Goal: Information Seeking & Learning: Learn about a topic

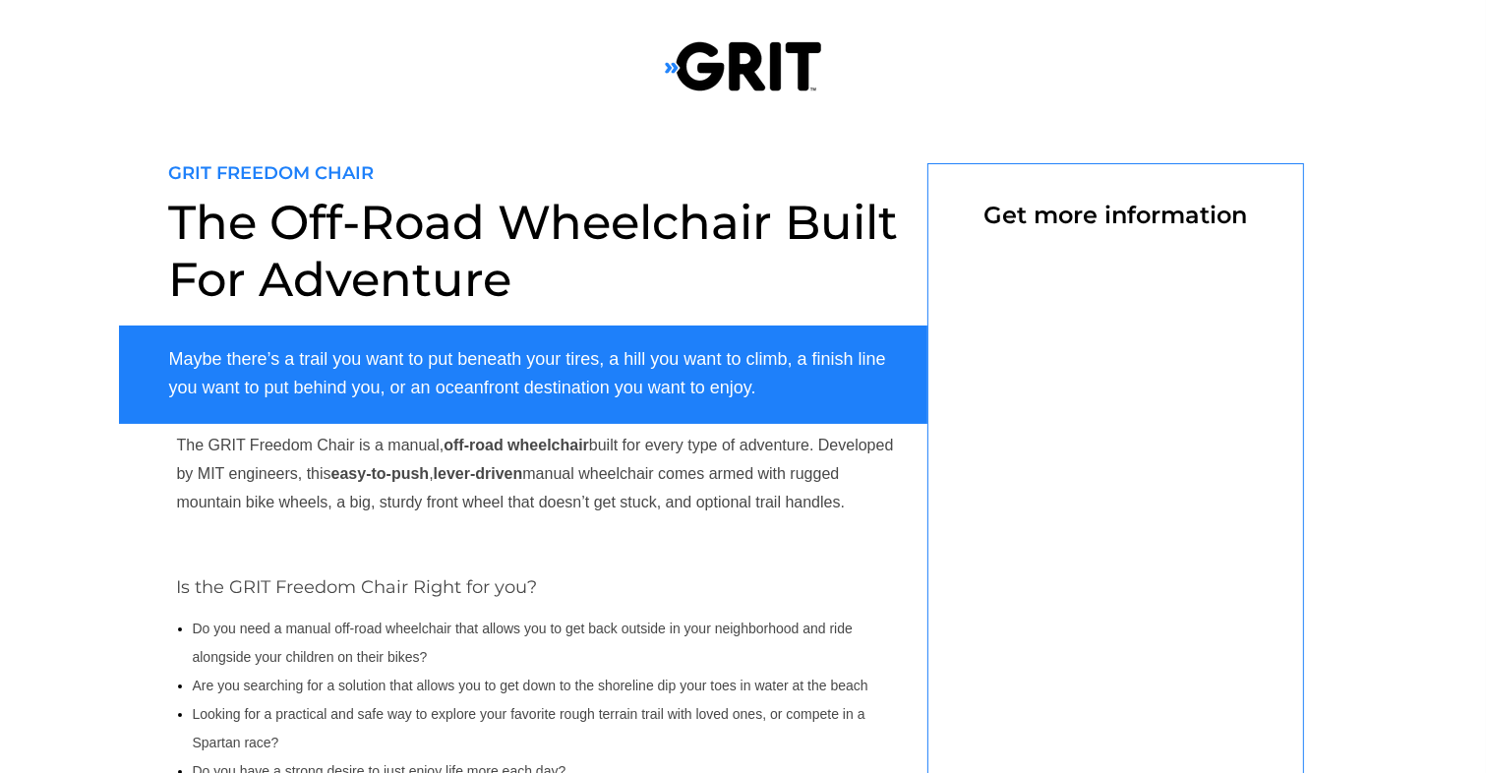
select select "US"
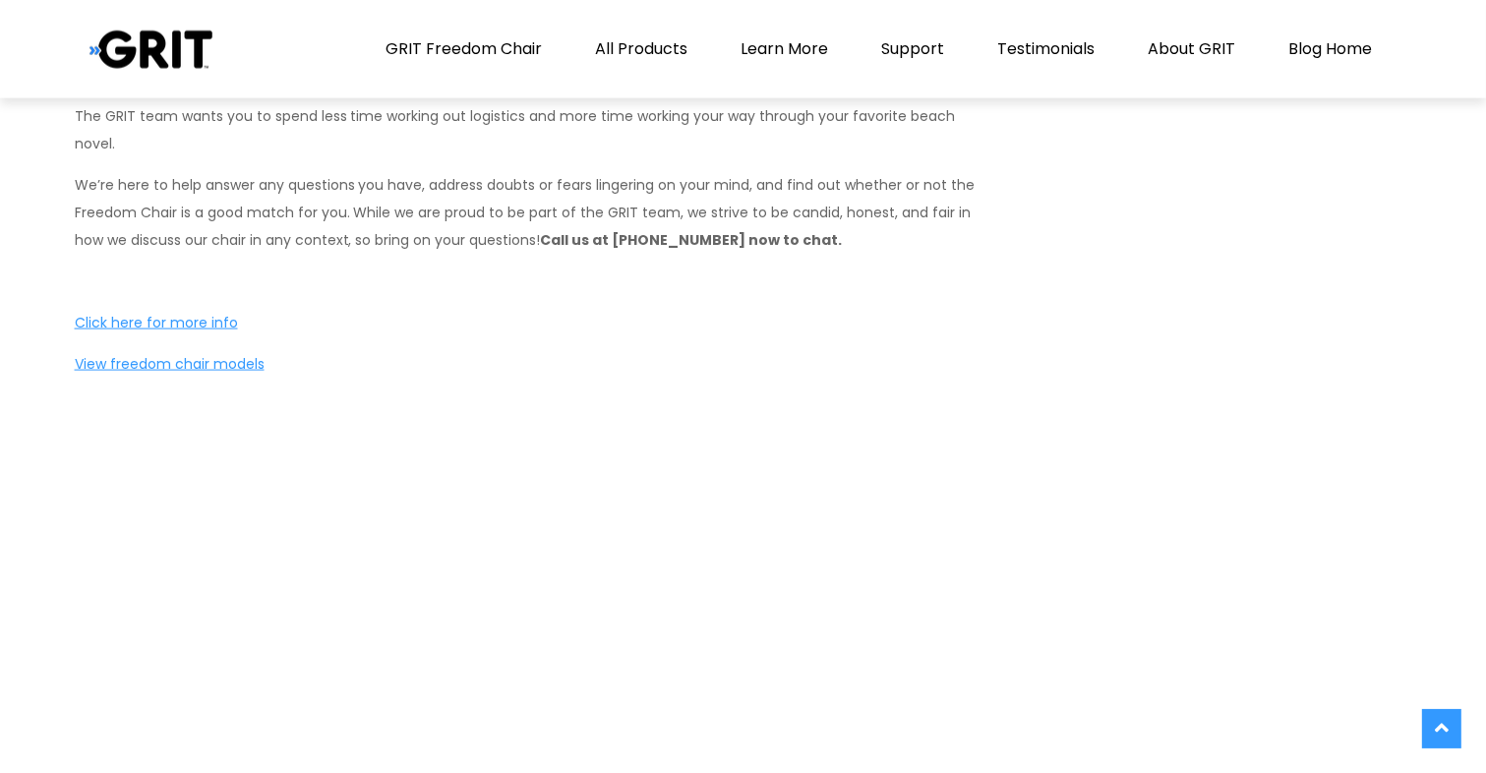
scroll to position [10132, 0]
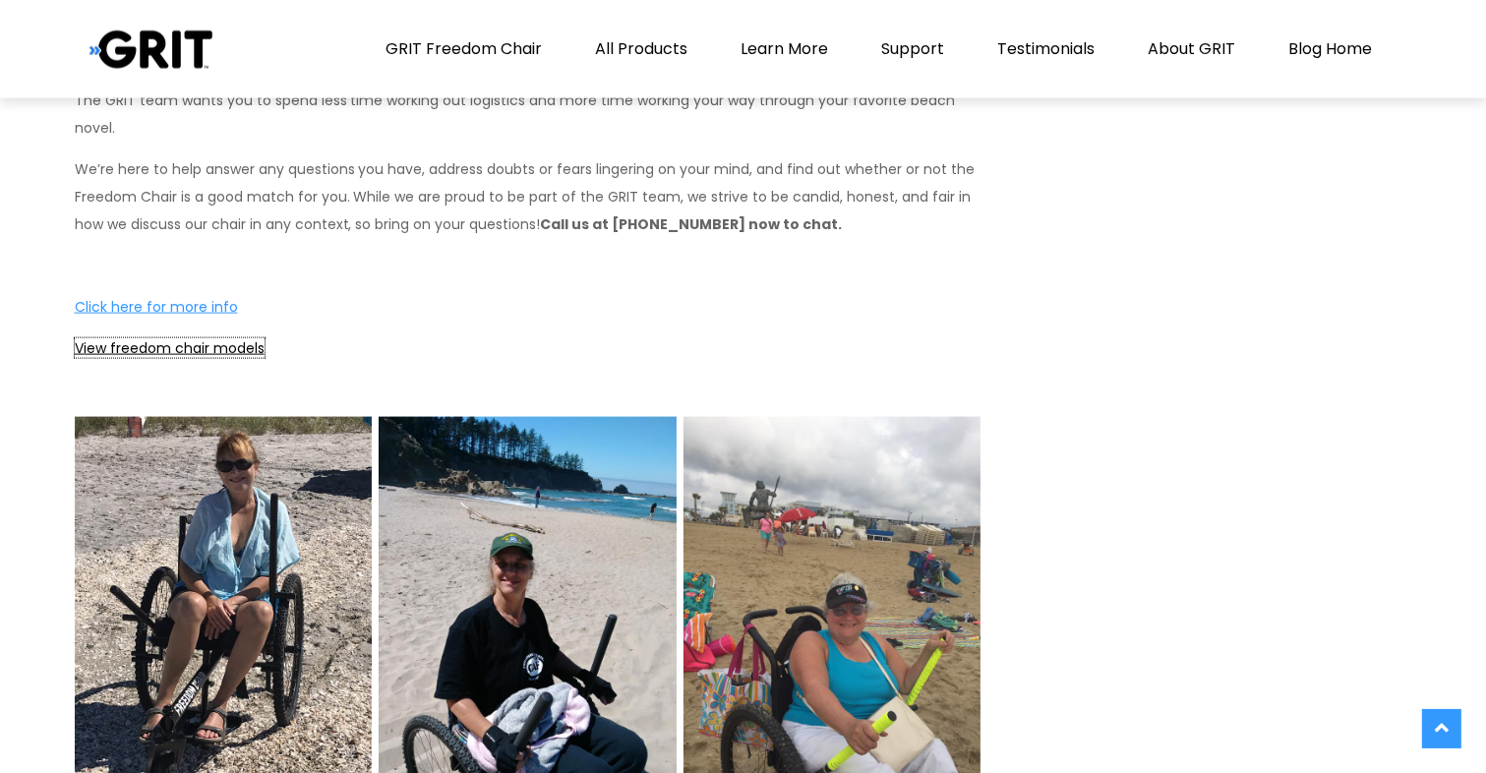
click at [208, 338] on link "View freedom chair models" at bounding box center [170, 348] width 190 height 20
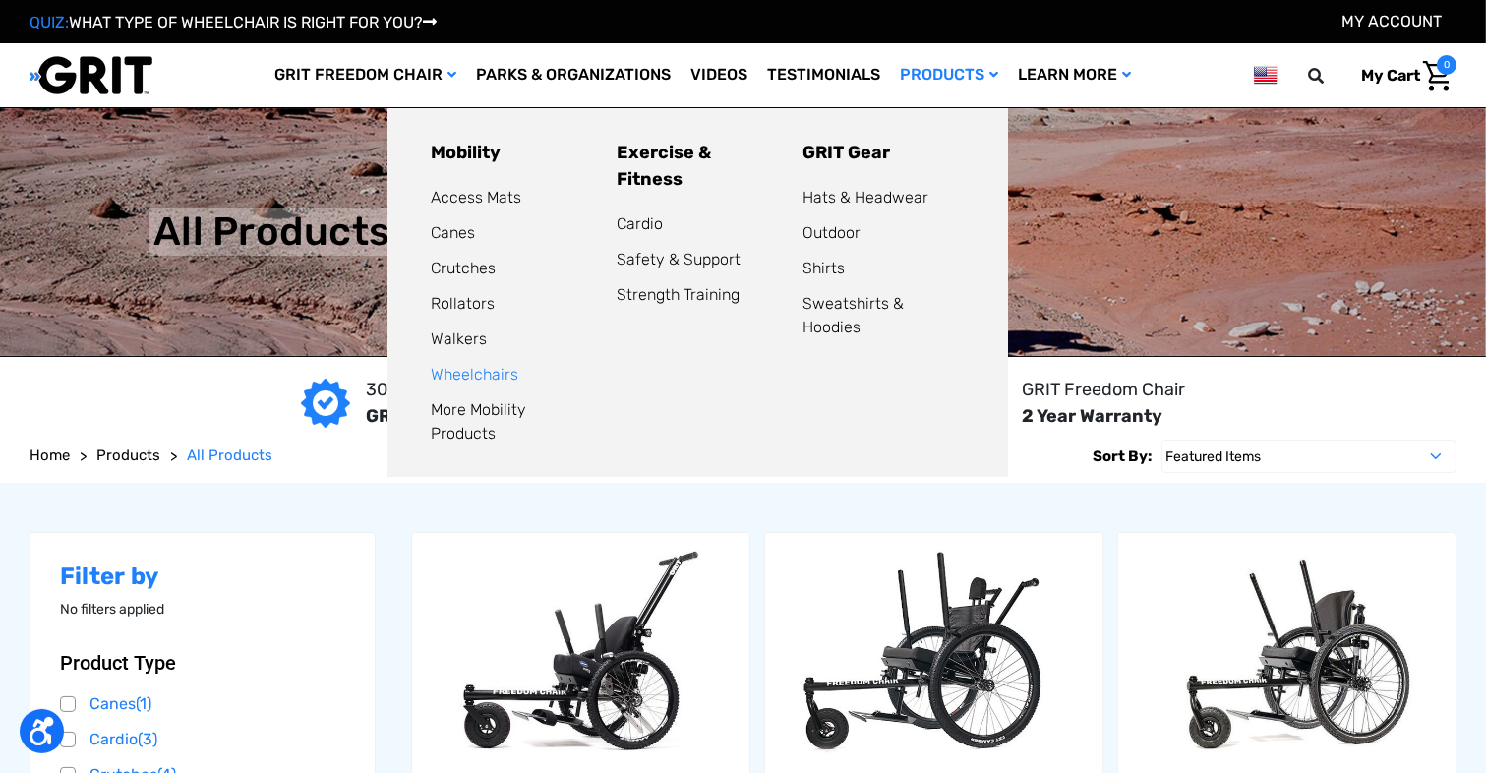
click at [518, 380] on link "Wheelchairs" at bounding box center [475, 374] width 88 height 19
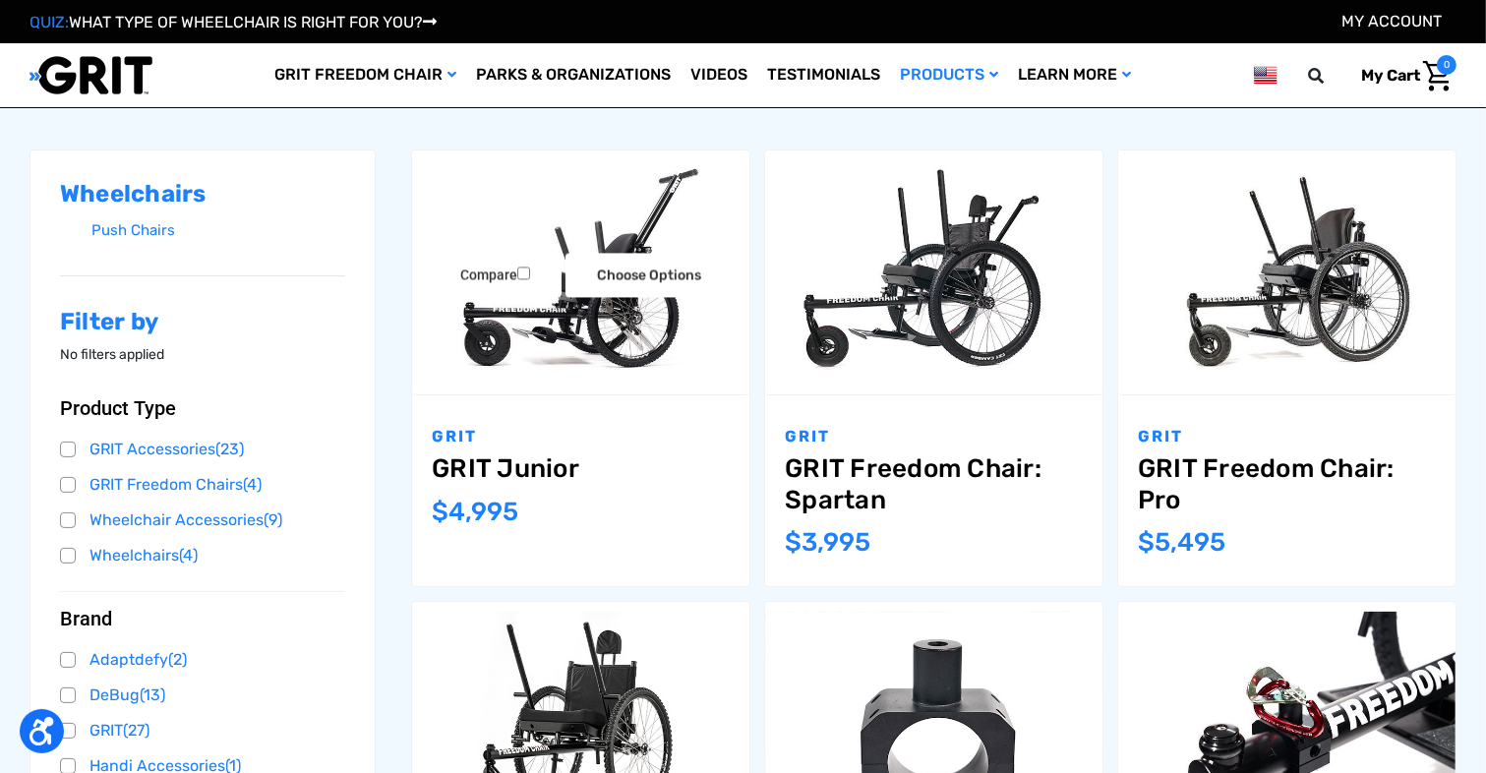
scroll to position [492, 0]
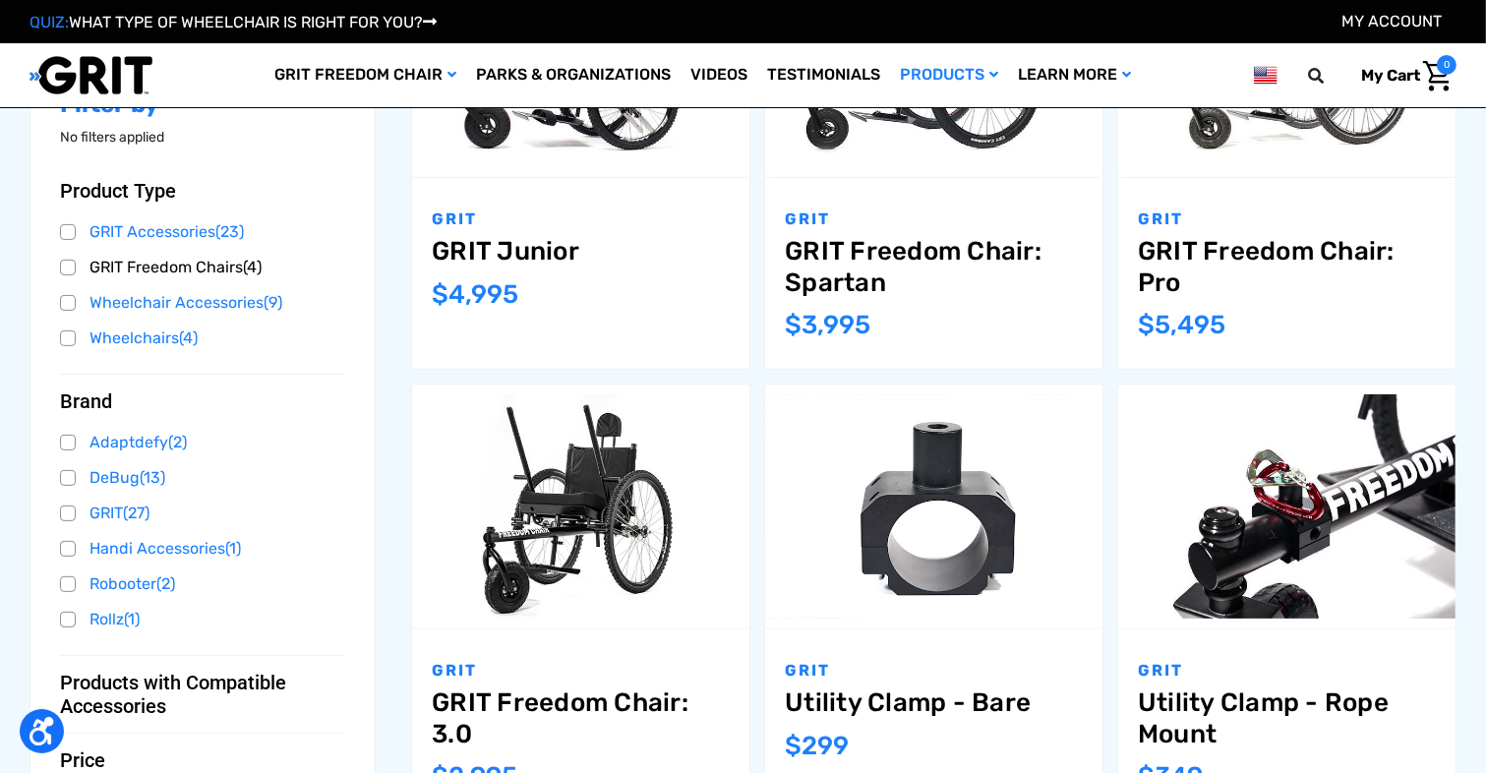
click at [71, 265] on link "GRIT Freedom Chairs (4)" at bounding box center [202, 268] width 285 height 30
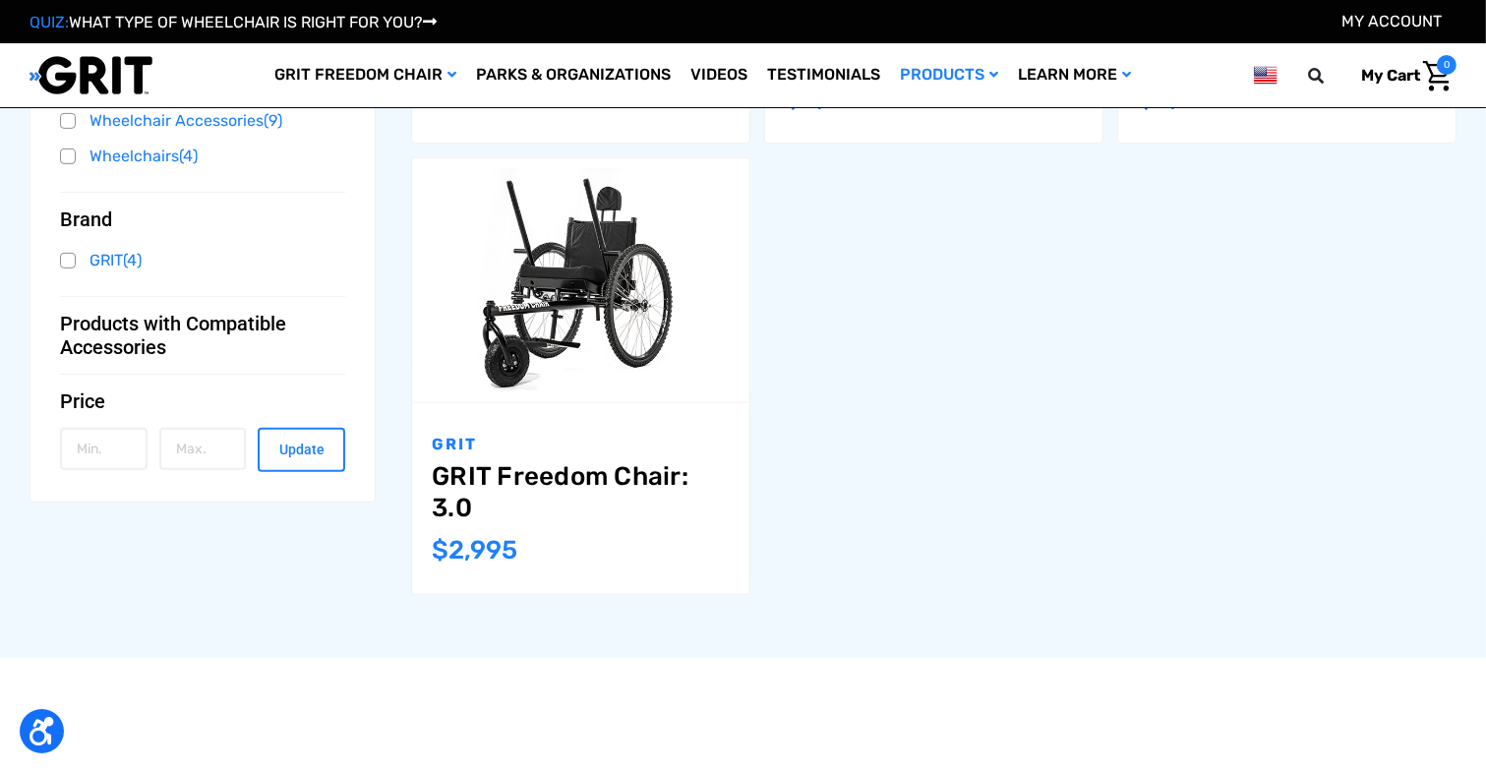
scroll to position [689, 0]
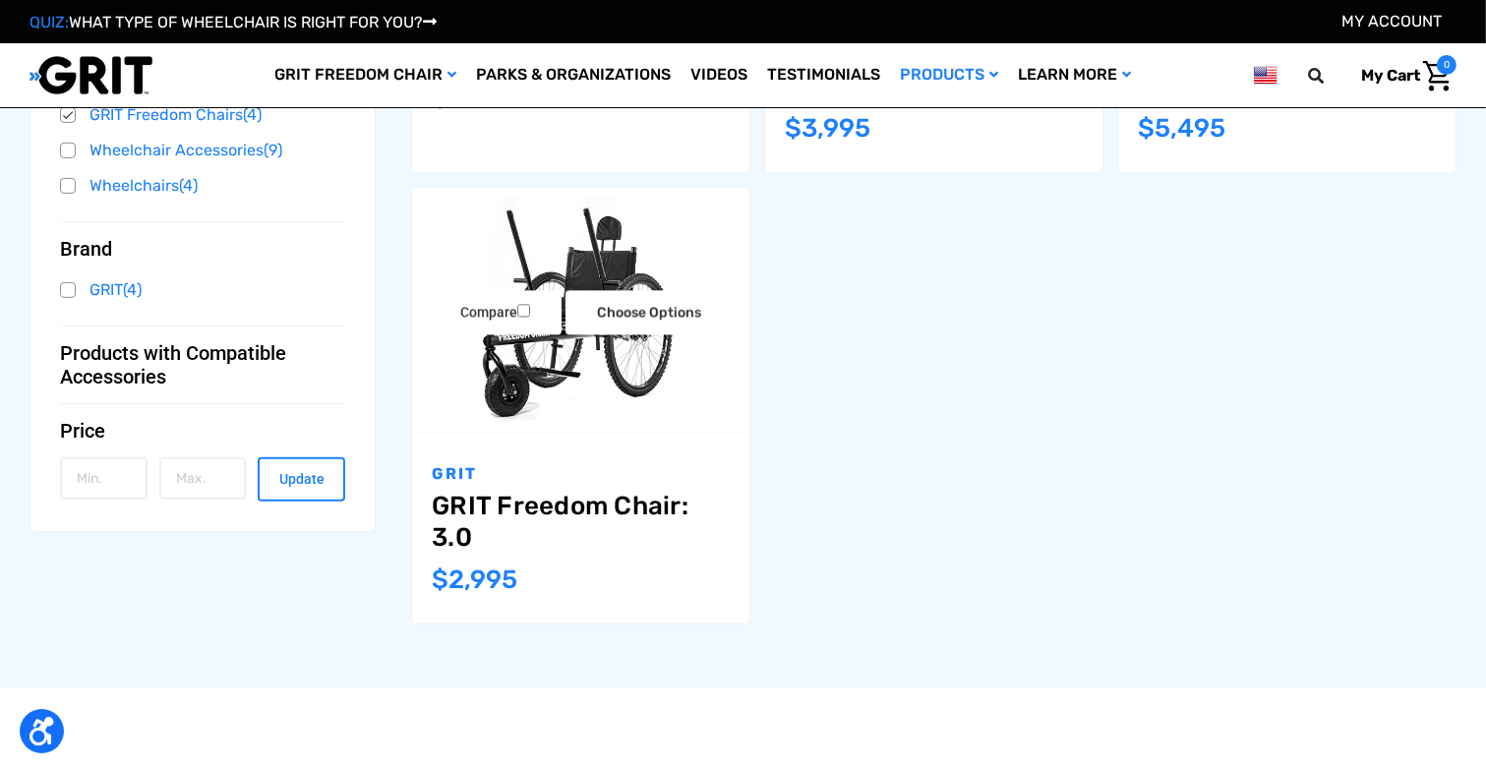
click at [590, 396] on img "GRIT Freedom Chair: 3.0,$2,995.00\a" at bounding box center [580, 310] width 337 height 225
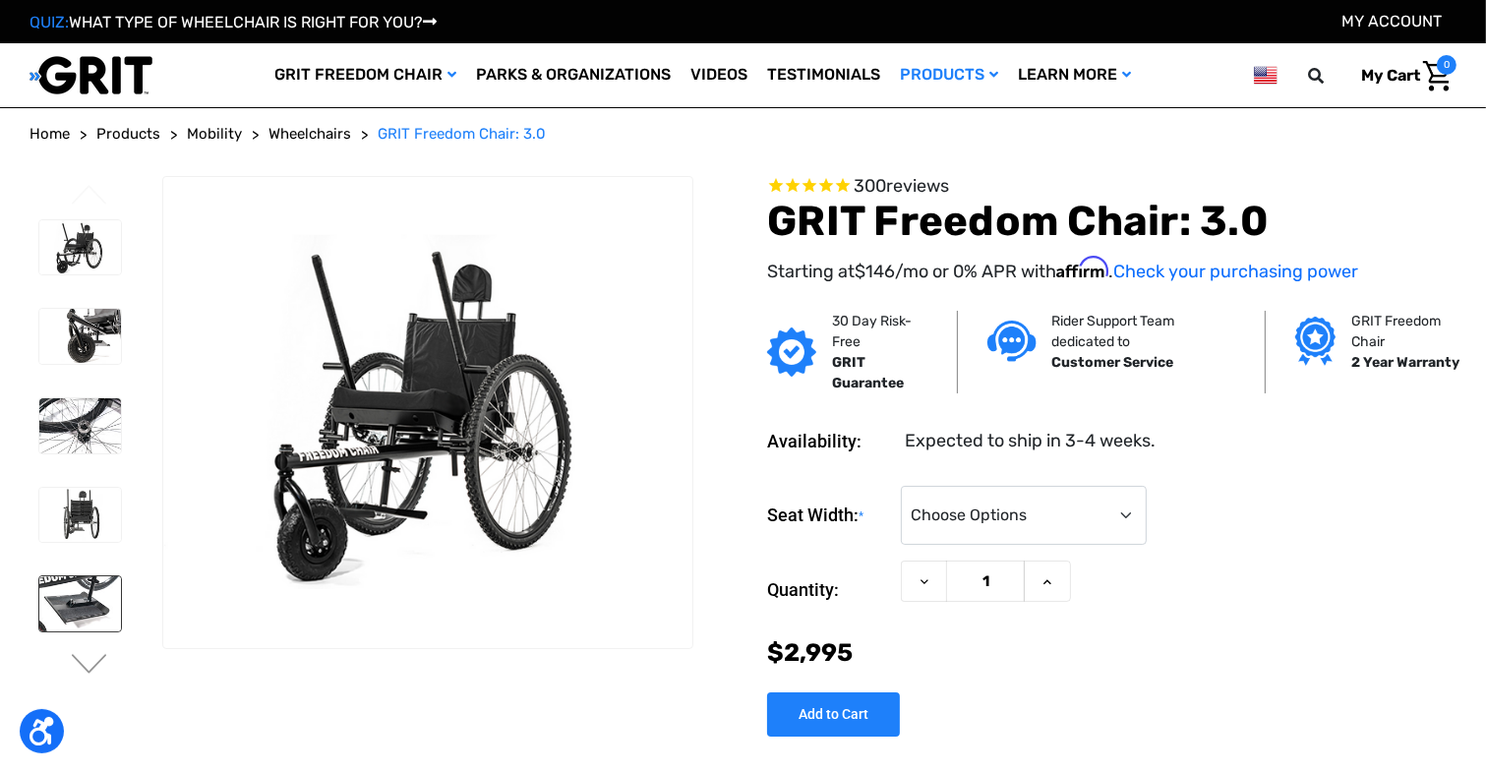
click at [82, 592] on img at bounding box center [80, 603] width 82 height 55
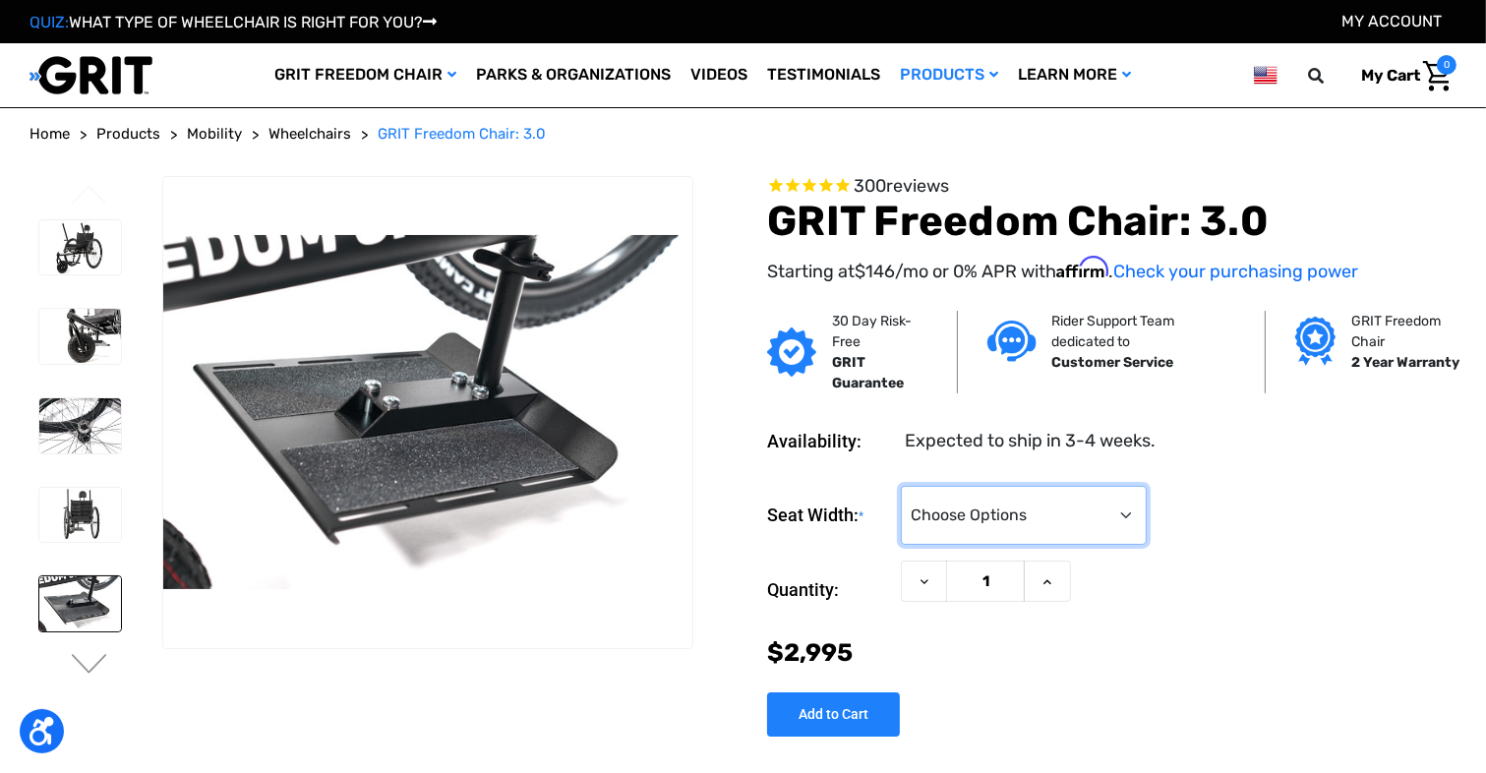
click at [1047, 504] on select "Choose Options 16" 18" 20"" at bounding box center [1024, 515] width 246 height 59
select select "326"
click at [901, 486] on select "Choose Options 16" 18" 20"" at bounding box center [1024, 515] width 246 height 59
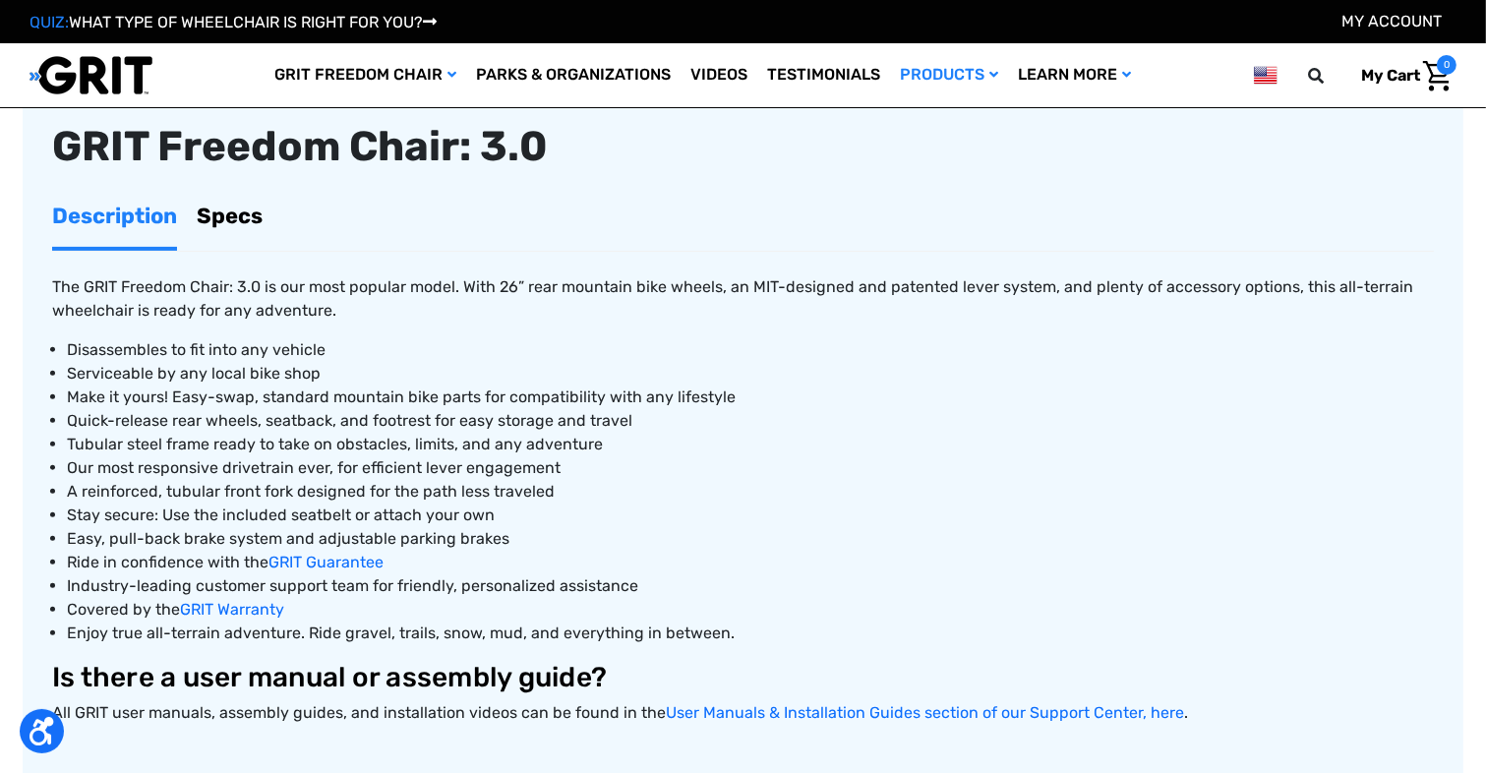
scroll to position [590, 0]
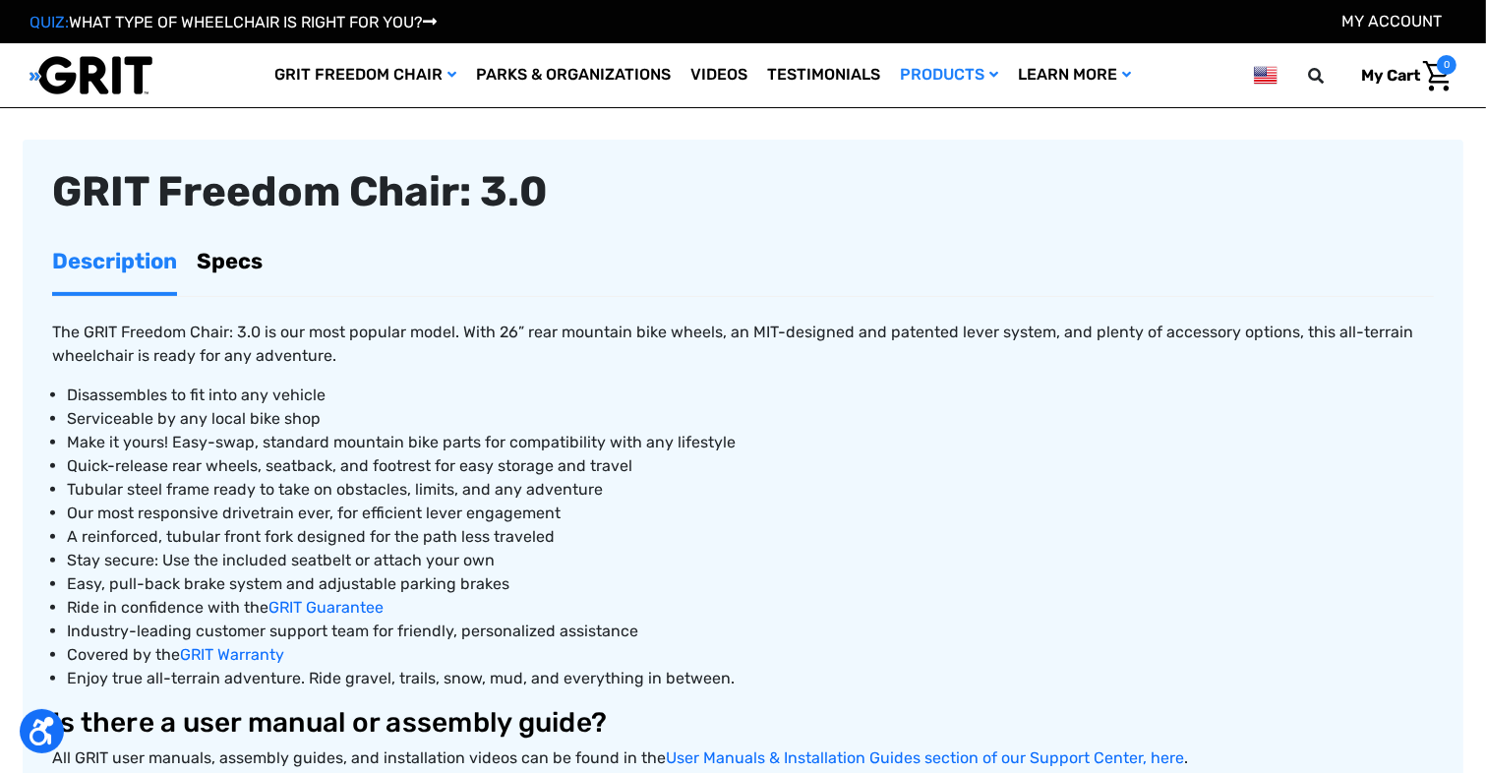
click at [257, 269] on link "Specs" at bounding box center [230, 261] width 66 height 62
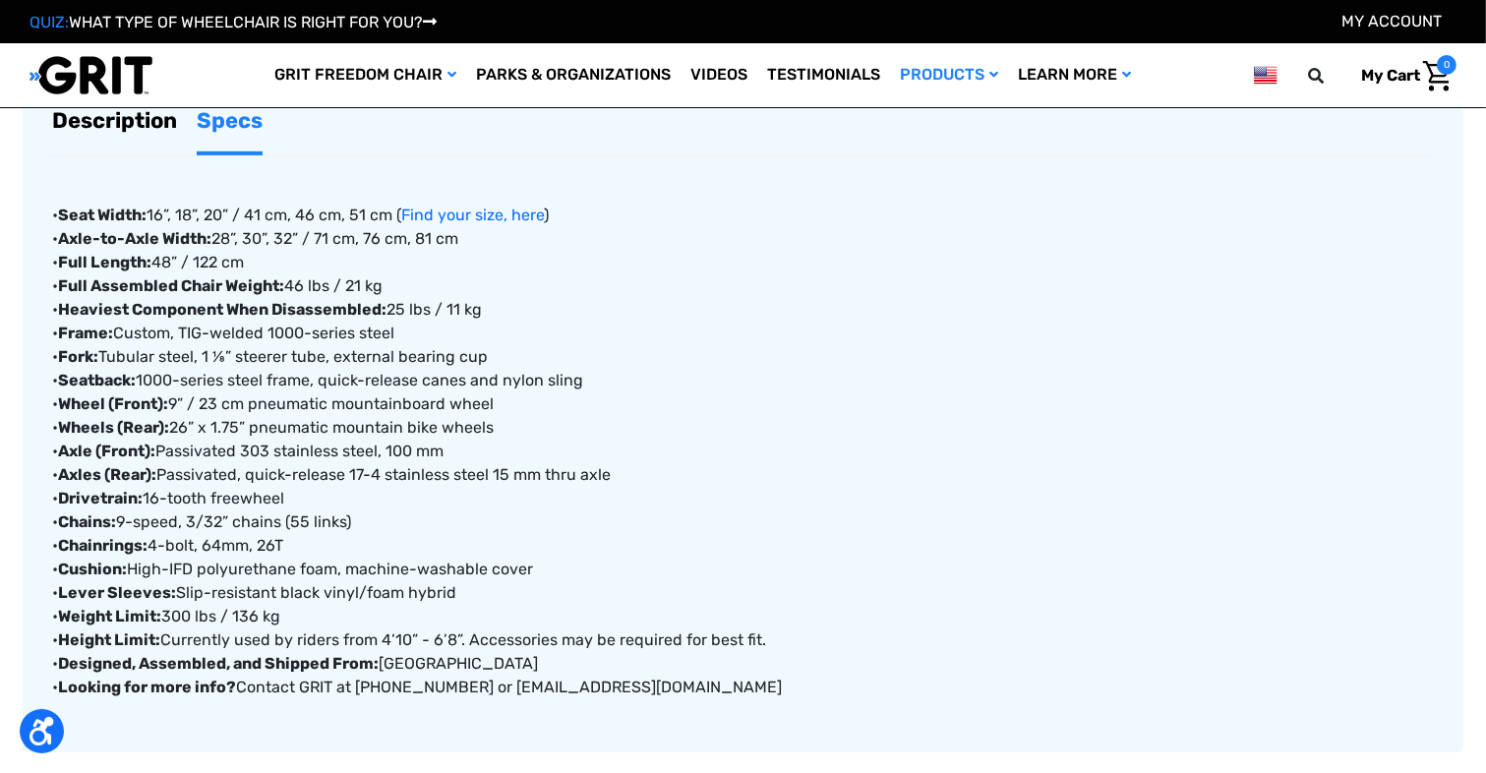
scroll to position [492, 0]
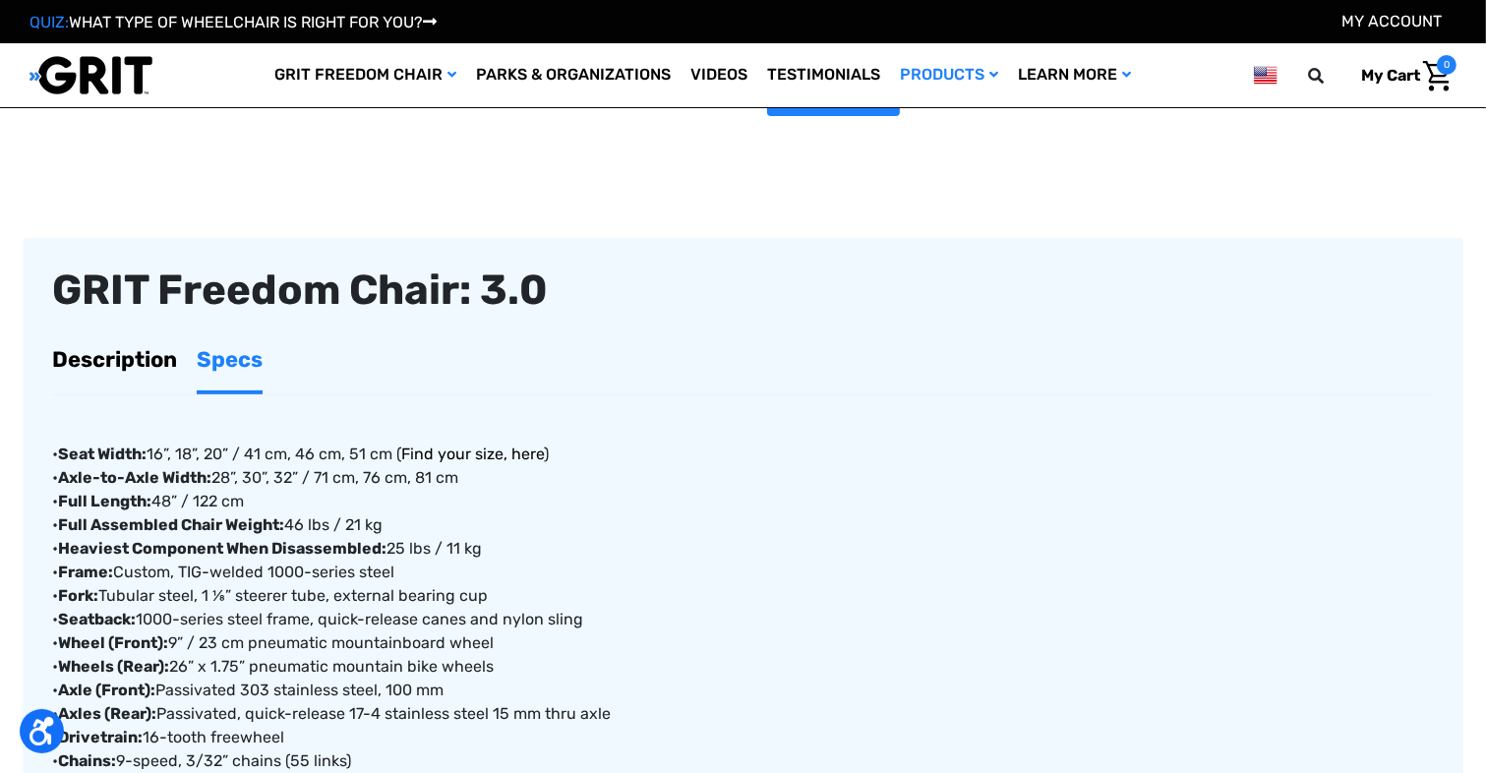
click at [488, 450] on link "Find your size, here" at bounding box center [472, 454] width 143 height 19
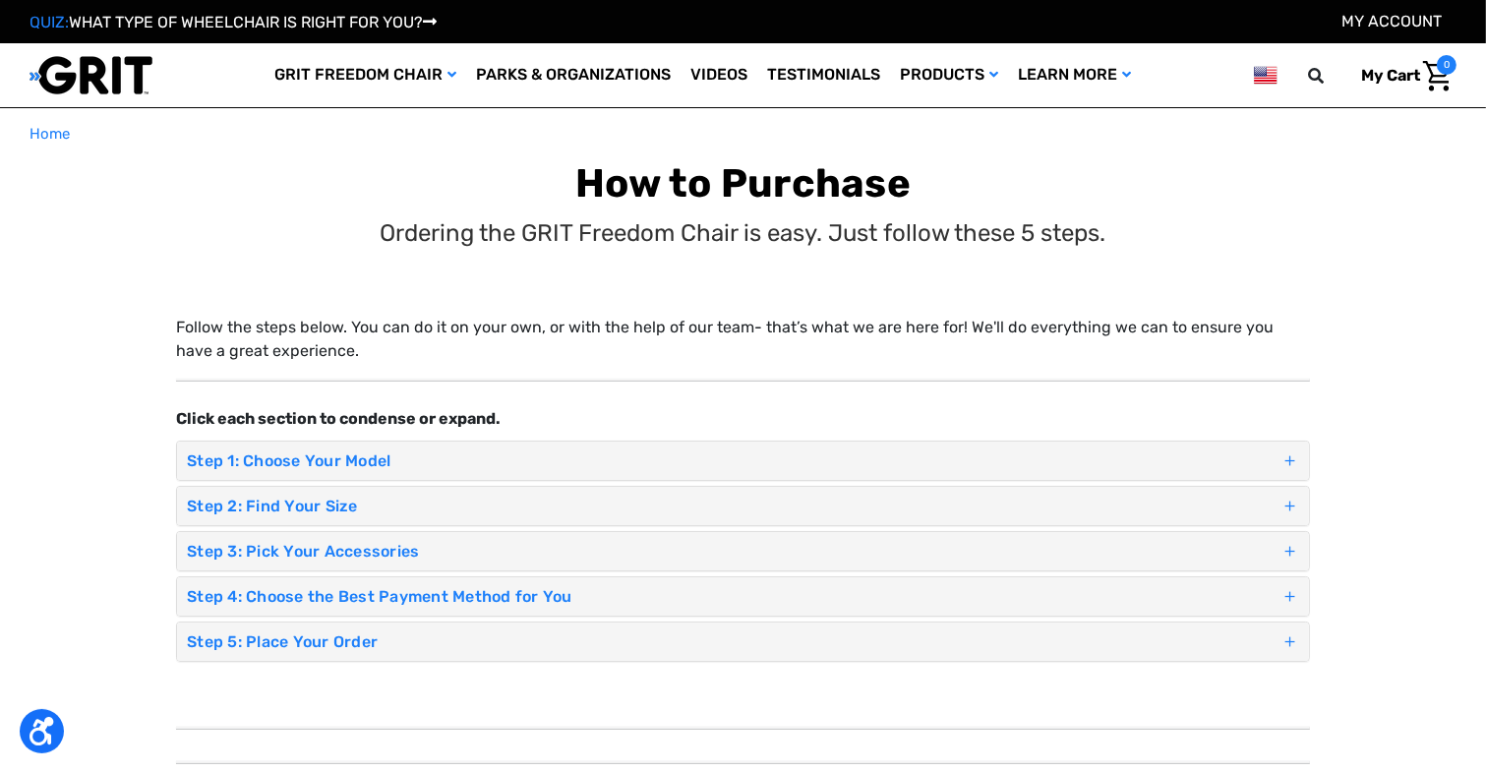
click at [373, 460] on h4 "Step 1: Choose Your Model" at bounding box center [734, 460] width 1094 height 19
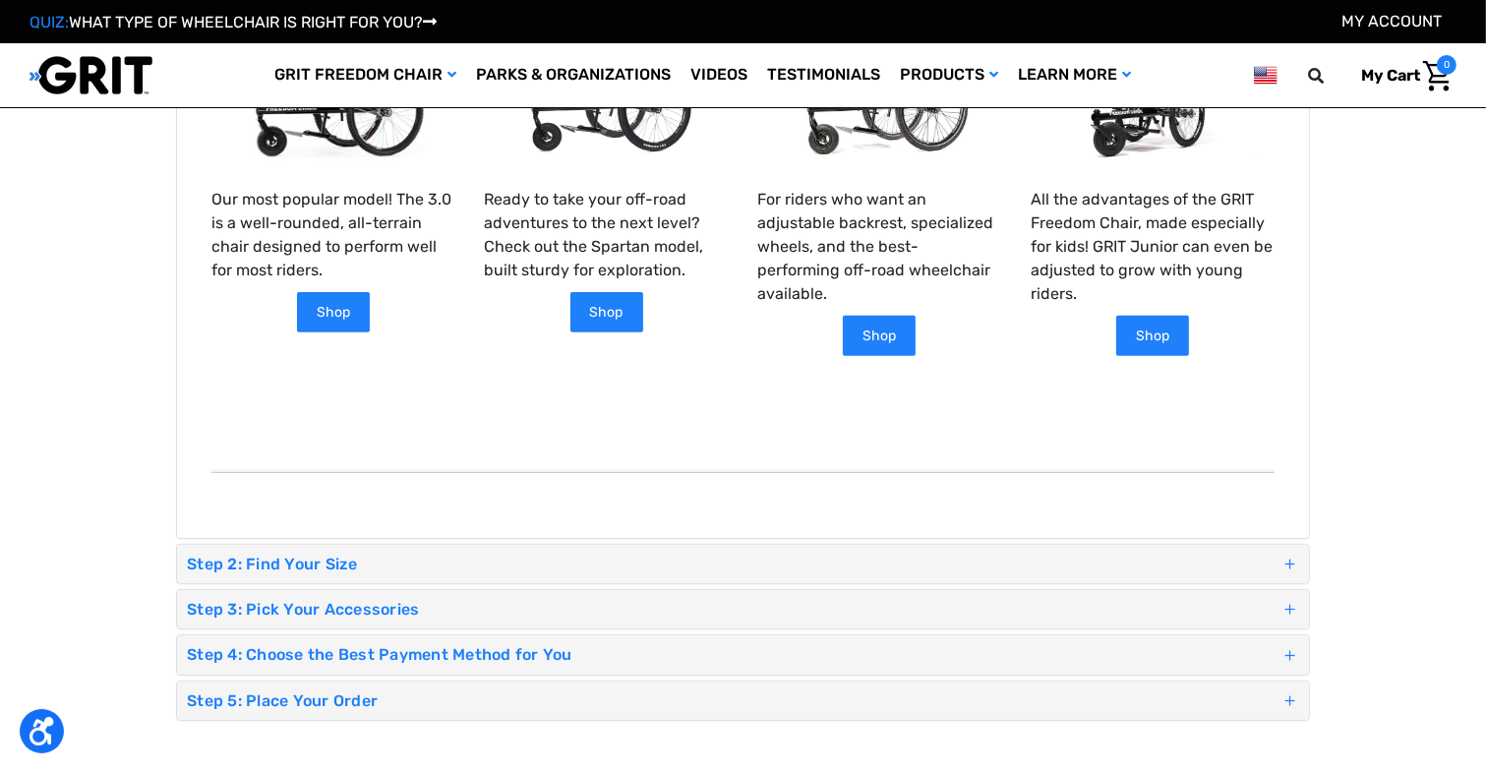
scroll to position [787, 0]
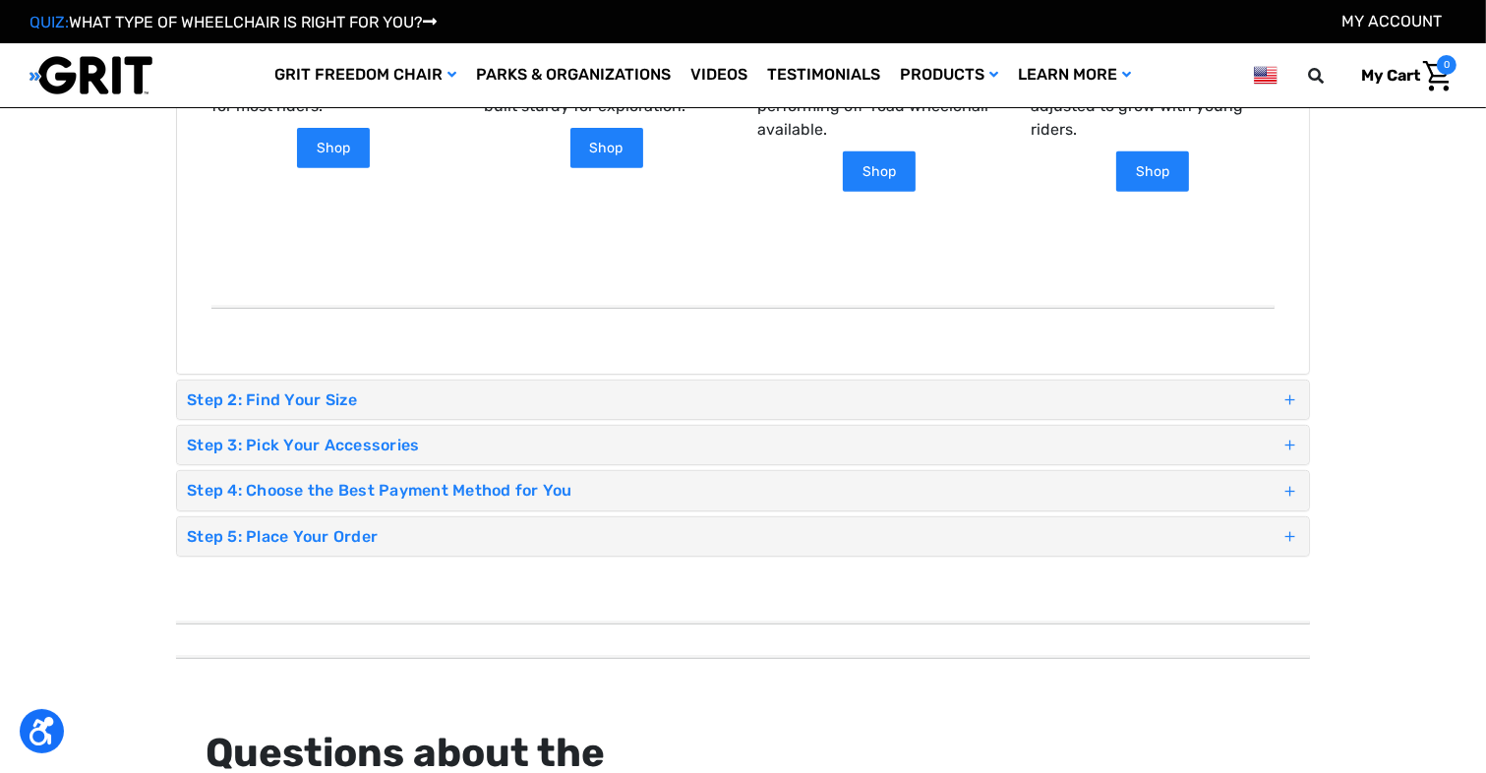
click at [311, 383] on div "Step 2: Find Your Size" at bounding box center [743, 400] width 1132 height 38
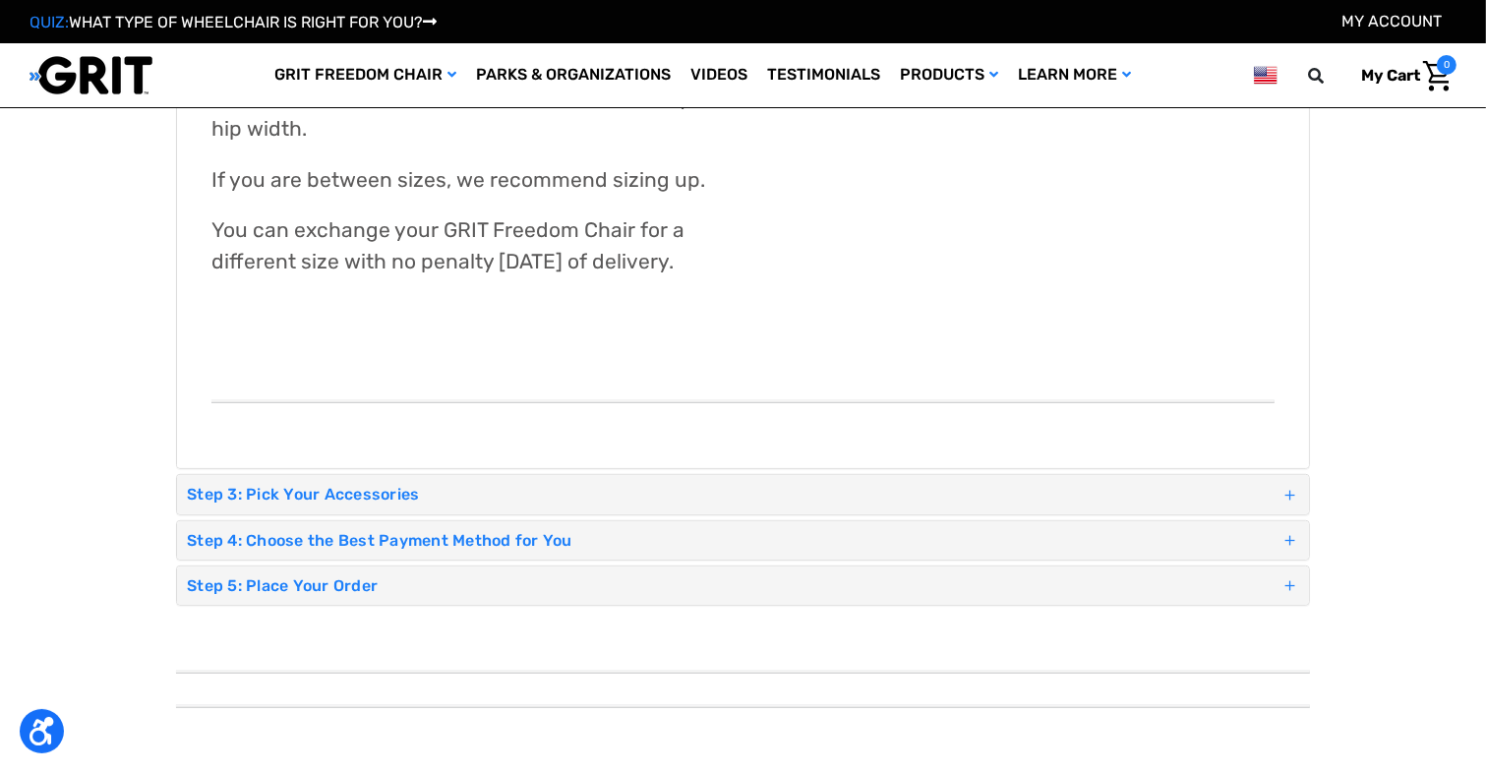
scroll to position [1279, 0]
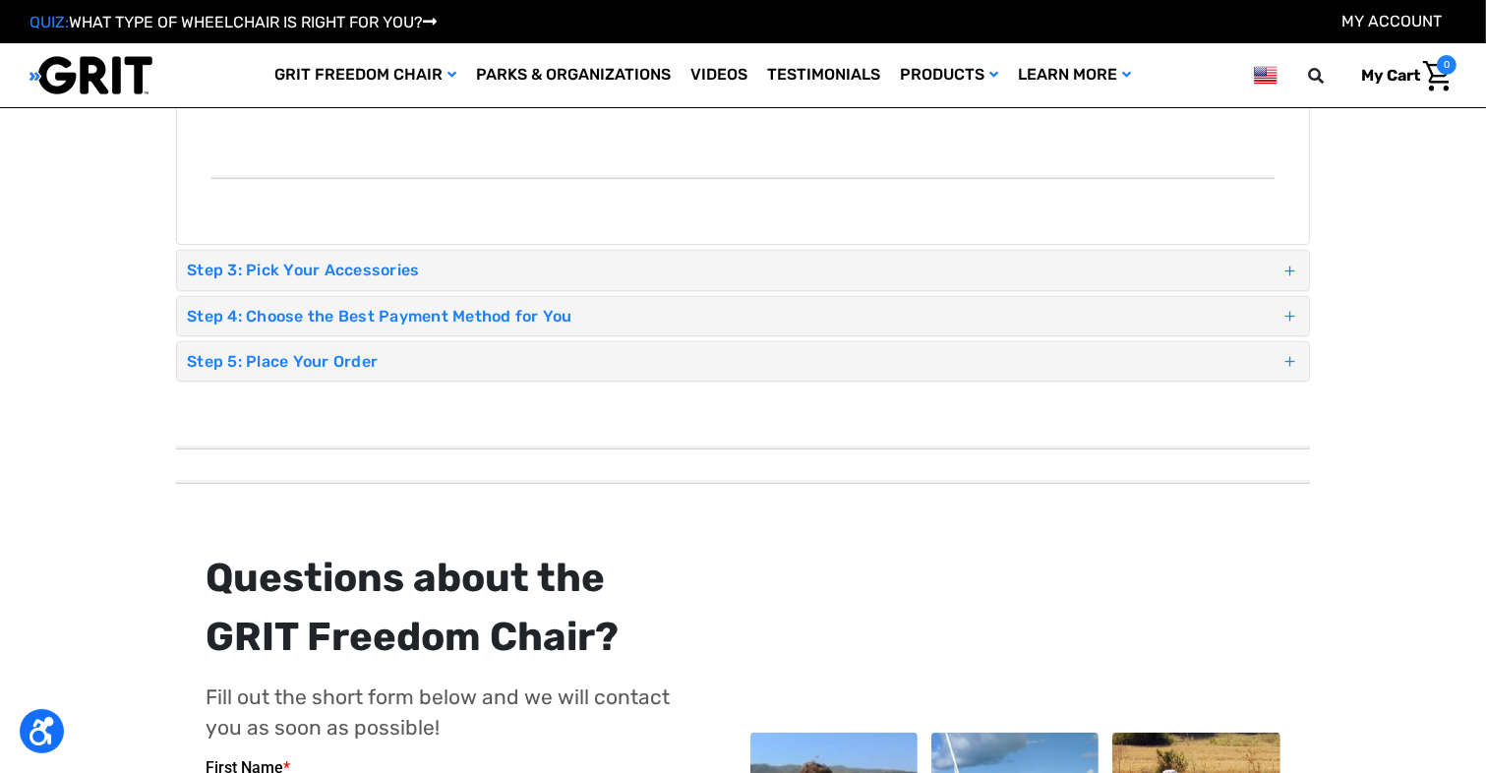
click at [354, 261] on h4 "Step 3: Pick Your Accessories" at bounding box center [734, 270] width 1094 height 19
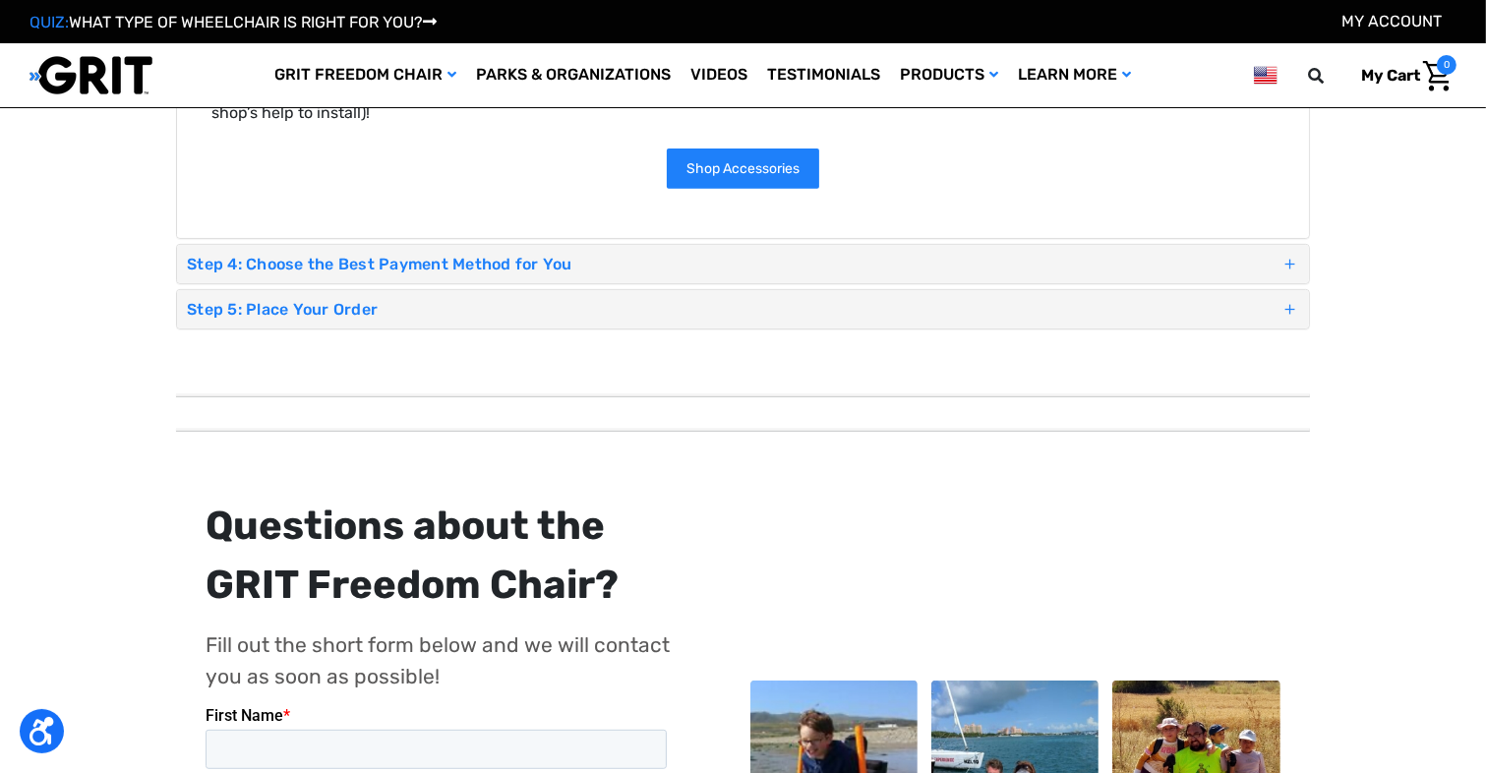
scroll to position [689, 0]
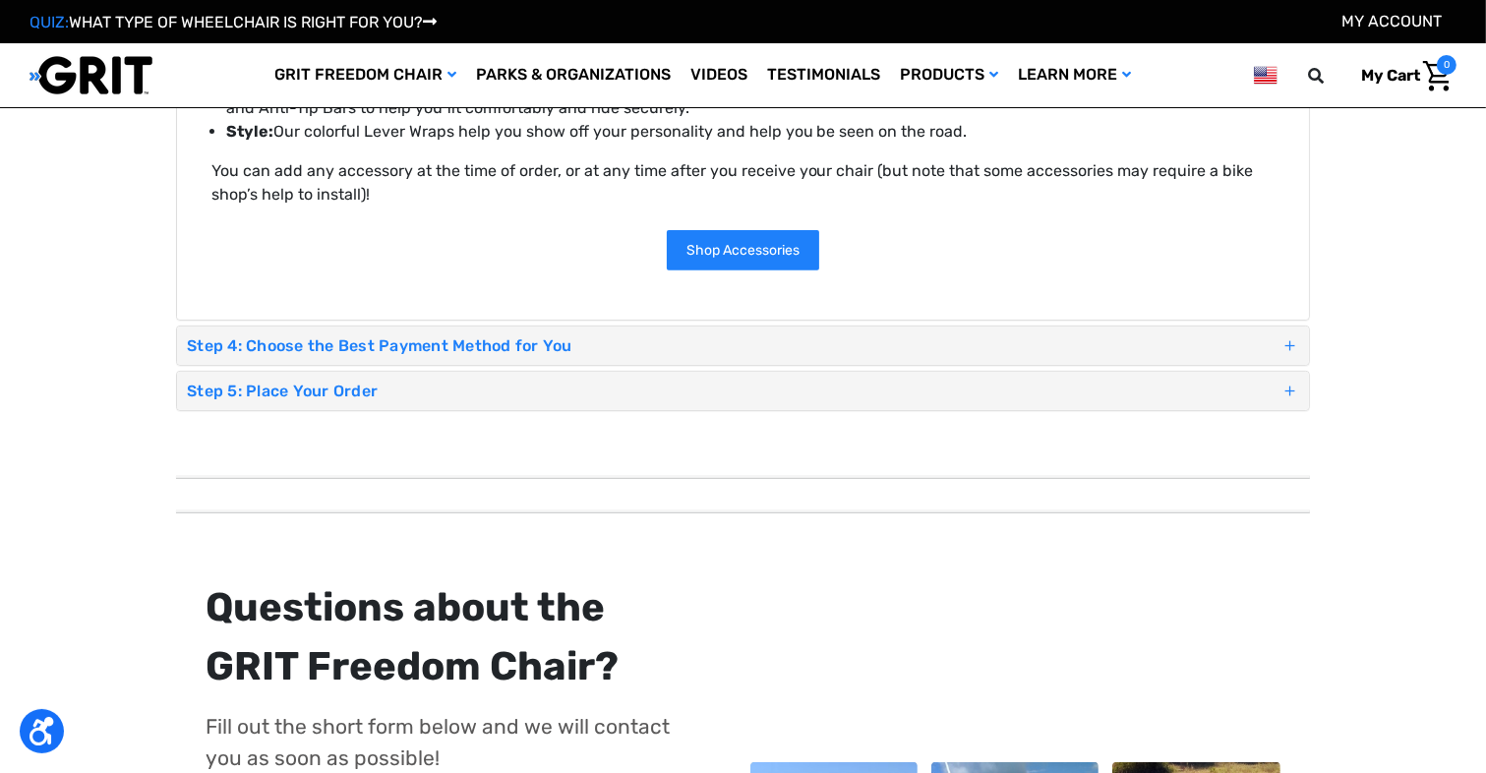
click at [375, 338] on h4 "Step 4: Choose the Best Payment Method for You" at bounding box center [734, 345] width 1094 height 19
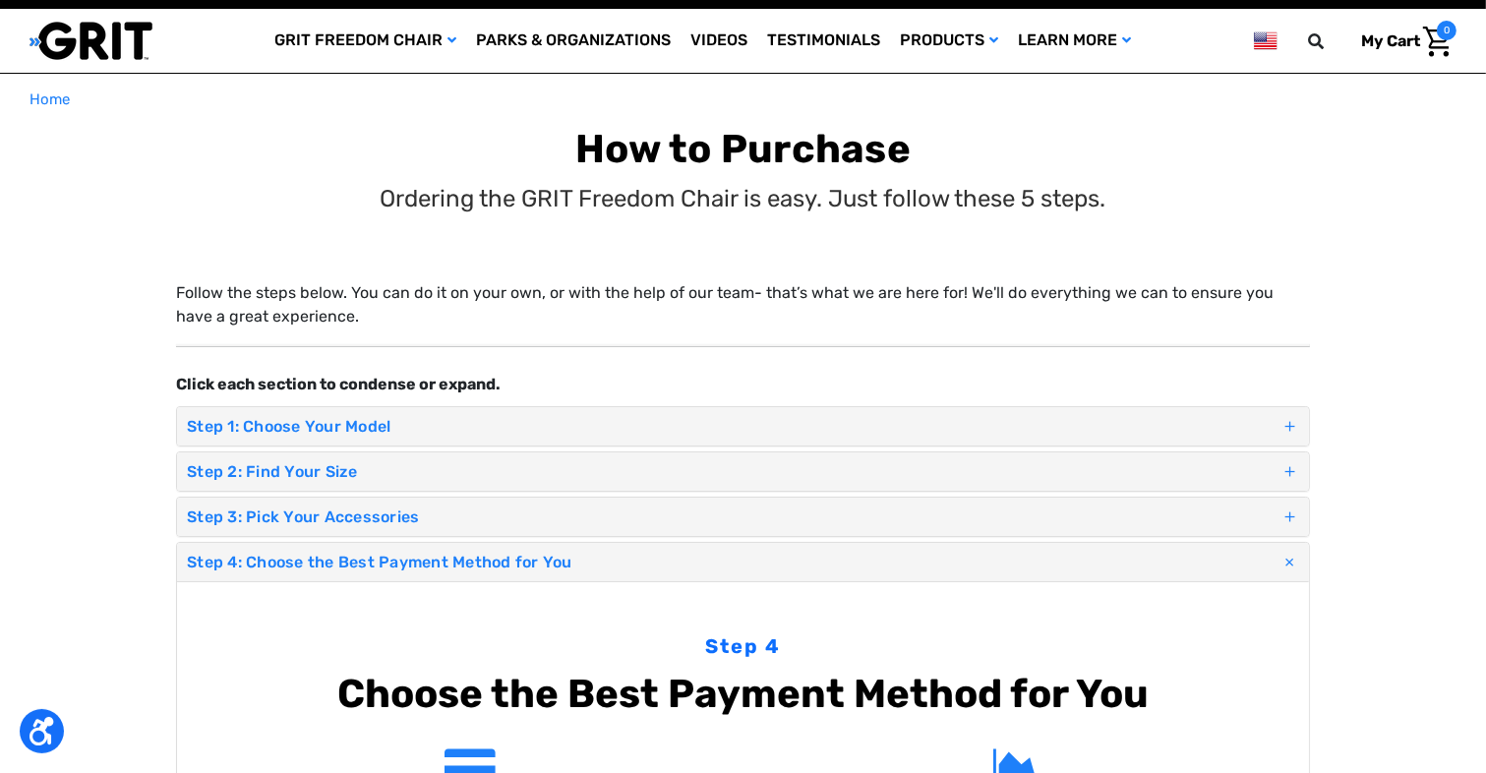
scroll to position [0, 0]
